Goal: Information Seeking & Learning: Compare options

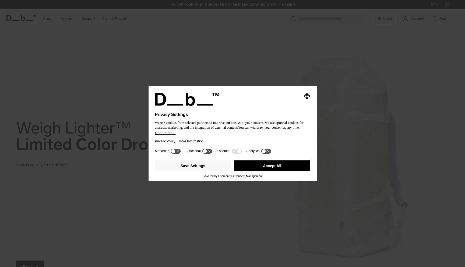
click at [253, 164] on button "Accept All" at bounding box center [272, 165] width 76 height 11
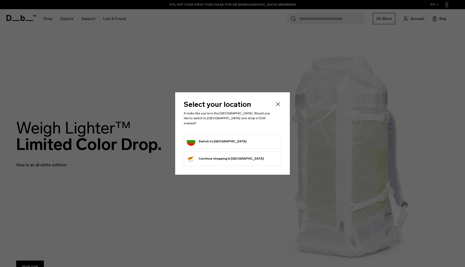
click at [261, 137] on form "Switch to Bulgaria" at bounding box center [233, 141] width 92 height 9
click at [255, 144] on li "Switch to Bulgaria" at bounding box center [232, 141] width 97 height 15
click at [207, 137] on button "Switch to Bulgaria" at bounding box center [217, 141] width 60 height 9
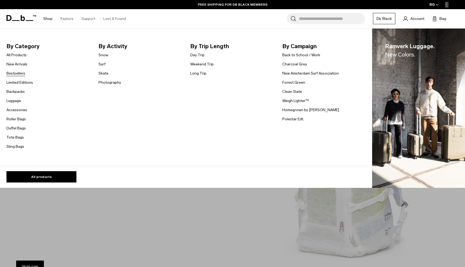
click at [17, 74] on link "Bestsellers" at bounding box center [15, 74] width 19 height 6
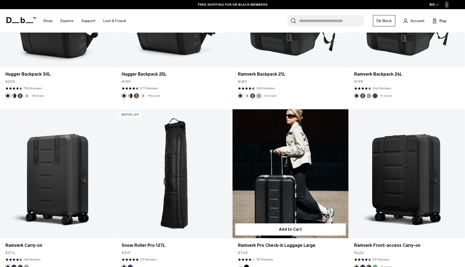
scroll to position [254, 0]
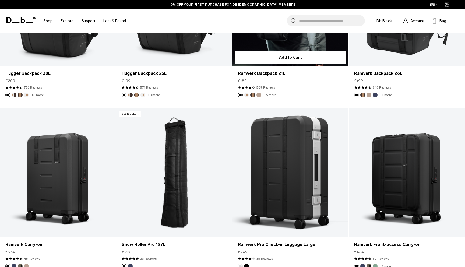
click at [266, 45] on link "Ramverk Backpack 21L" at bounding box center [291, 1] width 116 height 129
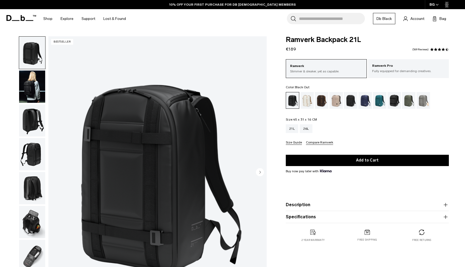
click at [28, 89] on img "button" at bounding box center [32, 87] width 26 height 32
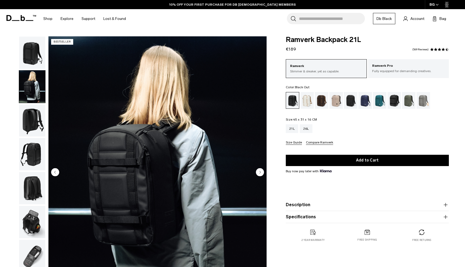
click at [261, 175] on circle "Next slide" at bounding box center [260, 172] width 8 height 8
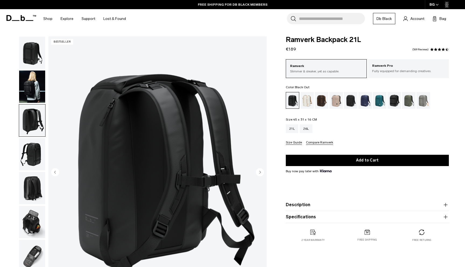
click at [260, 175] on circle "Next slide" at bounding box center [260, 172] width 8 height 8
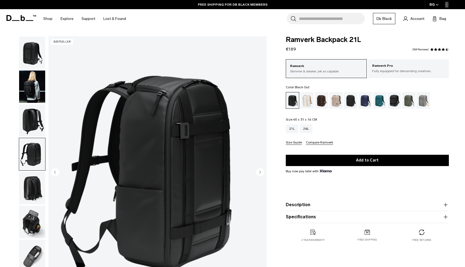
click at [260, 175] on circle "Next slide" at bounding box center [260, 172] width 8 height 8
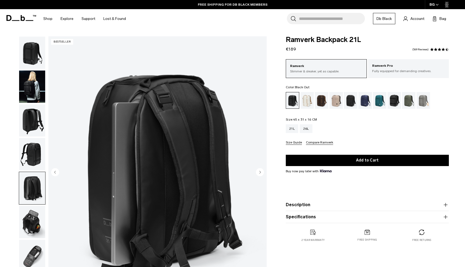
click at [260, 175] on circle "Next slide" at bounding box center [260, 172] width 8 height 8
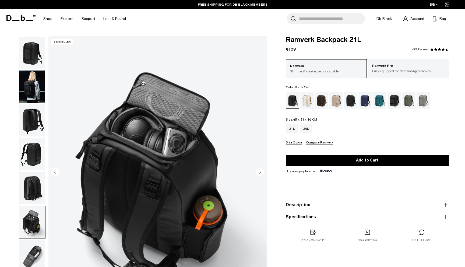
click at [59, 173] on circle "Previous slide" at bounding box center [55, 172] width 8 height 8
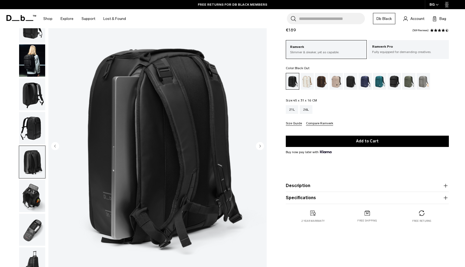
scroll to position [28, 0]
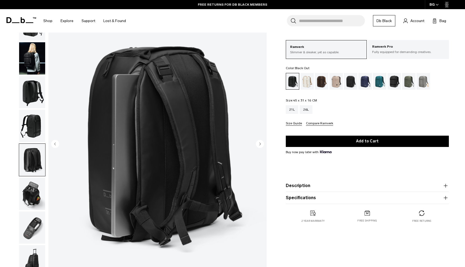
click at [261, 145] on circle "Next slide" at bounding box center [260, 144] width 8 height 8
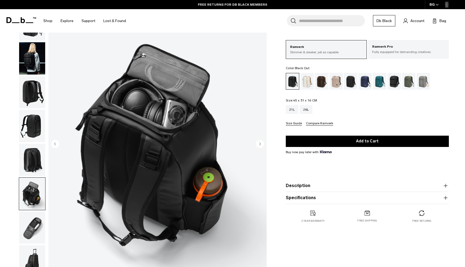
click at [259, 145] on circle "Next slide" at bounding box center [260, 144] width 8 height 8
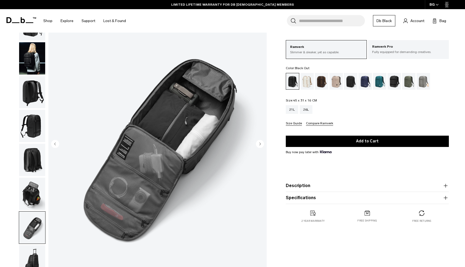
click at [259, 145] on circle "Next slide" at bounding box center [260, 144] width 8 height 8
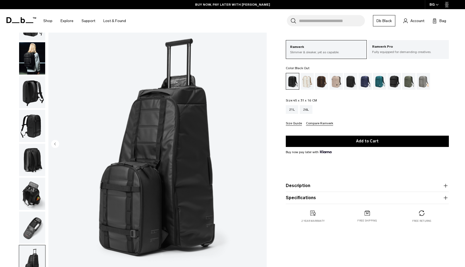
click at [259, 145] on img "8 / 8" at bounding box center [157, 144] width 218 height 273
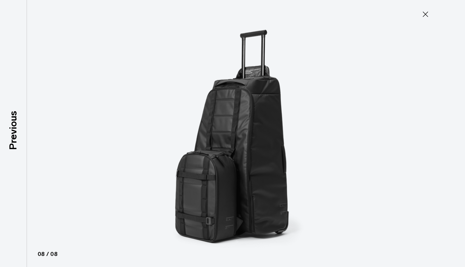
click at [262, 147] on img at bounding box center [232, 133] width 242 height 267
click at [424, 15] on icon at bounding box center [425, 14] width 9 height 9
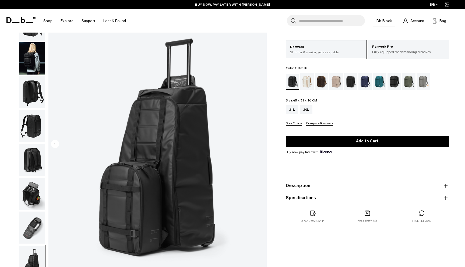
click at [311, 83] on div "Oatmilk" at bounding box center [307, 81] width 14 height 17
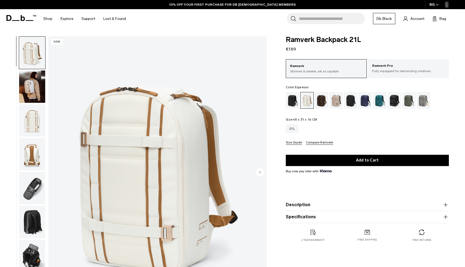
click at [320, 100] on div "Espresso" at bounding box center [322, 100] width 14 height 17
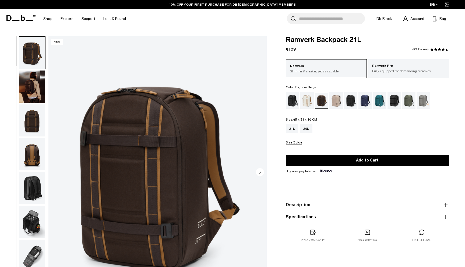
click at [335, 100] on div "Fogbow Beige" at bounding box center [336, 100] width 14 height 17
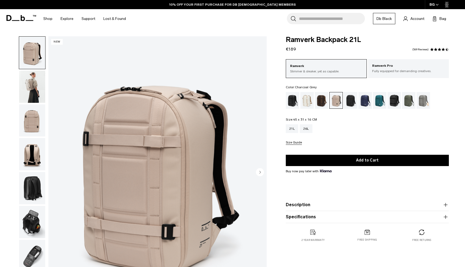
click at [352, 97] on div "Charcoal Grey" at bounding box center [351, 100] width 14 height 17
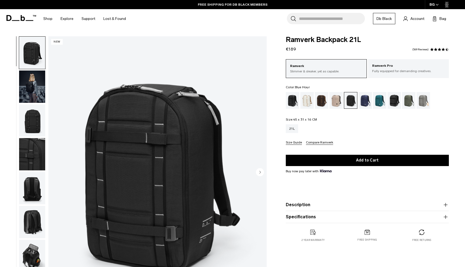
click at [367, 99] on div "Blue Hour" at bounding box center [365, 100] width 14 height 17
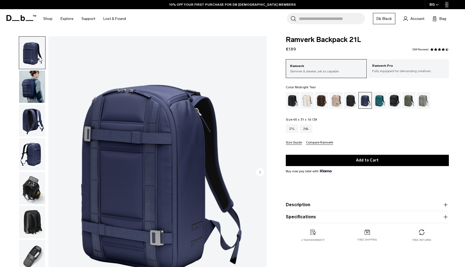
click at [381, 102] on div "Midnight Teal" at bounding box center [380, 100] width 14 height 17
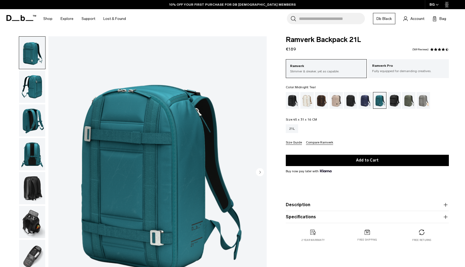
click at [393, 102] on div "Reflective Black" at bounding box center [395, 100] width 14 height 17
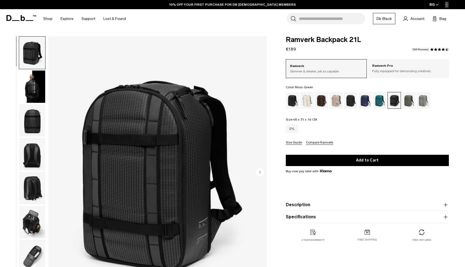
click at [411, 101] on div "Moss Green" at bounding box center [409, 100] width 14 height 17
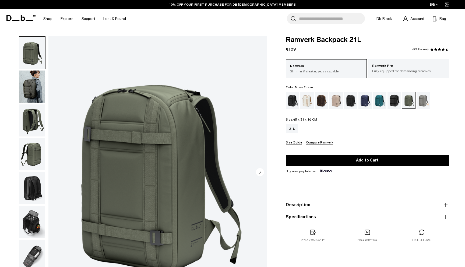
click at [420, 100] on div "Sand Grey" at bounding box center [424, 100] width 14 height 17
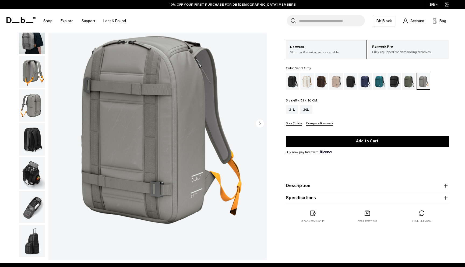
scroll to position [49, 0]
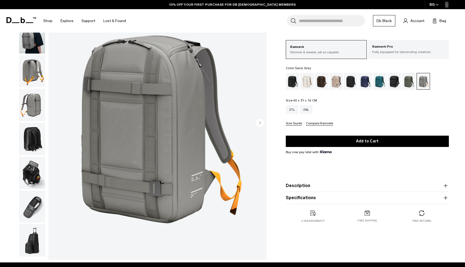
click at [37, 215] on img "button" at bounding box center [32, 207] width 26 height 32
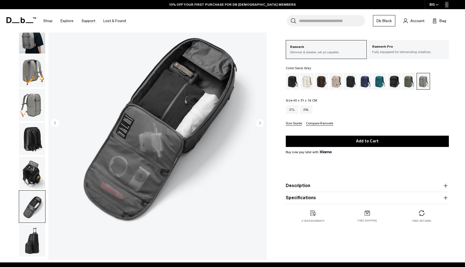
click at [34, 251] on img "button" at bounding box center [32, 240] width 26 height 32
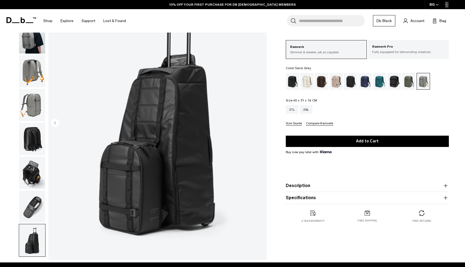
click at [31, 221] on img "button" at bounding box center [32, 207] width 26 height 32
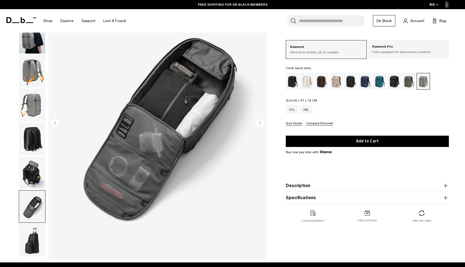
click at [28, 192] on img "button" at bounding box center [32, 207] width 26 height 32
click at [28, 183] on img "button" at bounding box center [32, 173] width 26 height 32
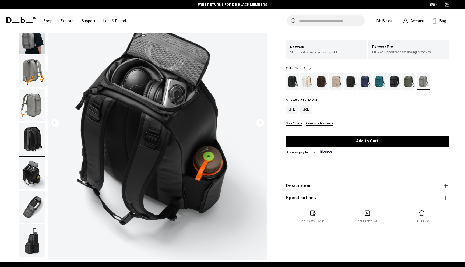
click at [33, 147] on img "button" at bounding box center [32, 139] width 26 height 32
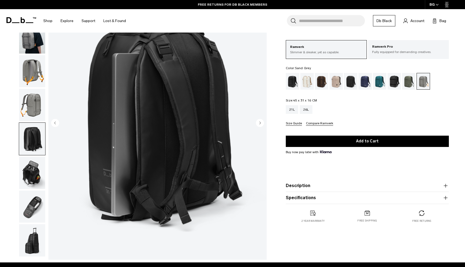
click at [36, 169] on img "button" at bounding box center [32, 173] width 26 height 32
